Goal: Transaction & Acquisition: Book appointment/travel/reservation

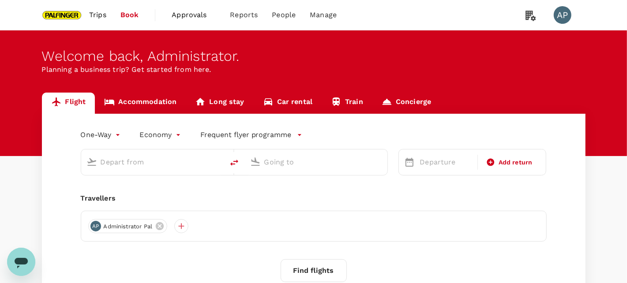
type input "roundtrip"
type input "Singapore Changi (SIN)"
type input "Shanghai Pudong Intl (PVG)"
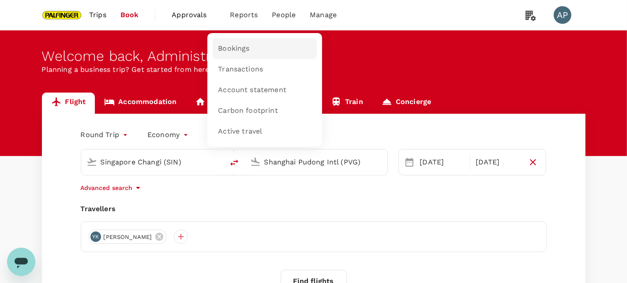
click at [233, 46] on span "Bookings" at bounding box center [233, 49] width 31 height 10
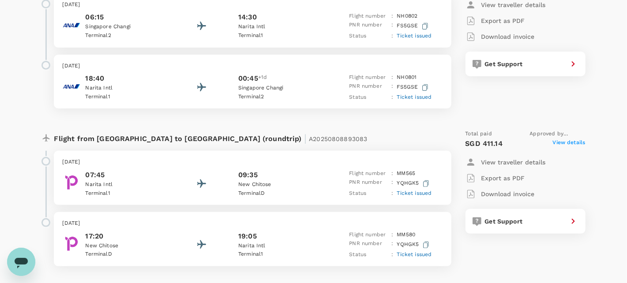
scroll to position [132, 0]
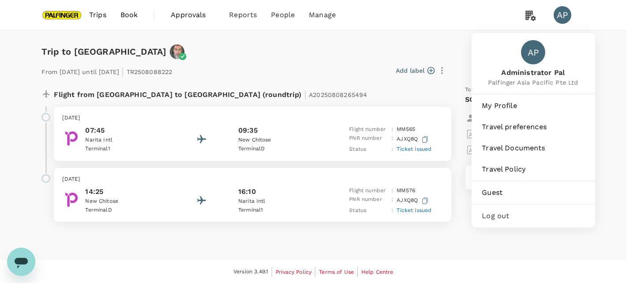
click at [563, 18] on div "AP" at bounding box center [563, 15] width 18 height 18
